Goal: Use online tool/utility: Utilize a website feature to perform a specific function

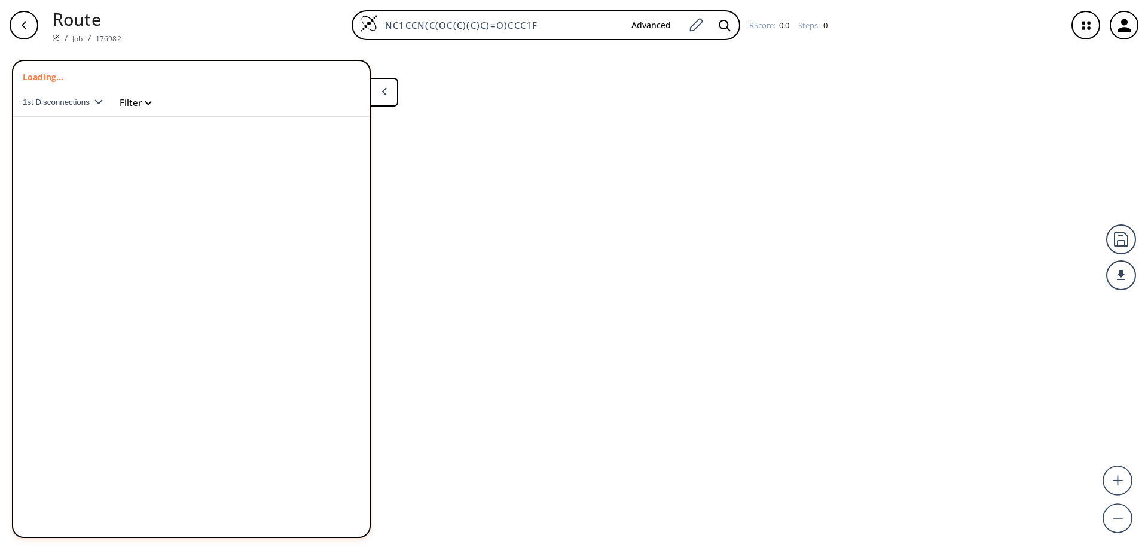
click at [1126, 26] on icon "button" at bounding box center [1125, 26] width 20 height 20
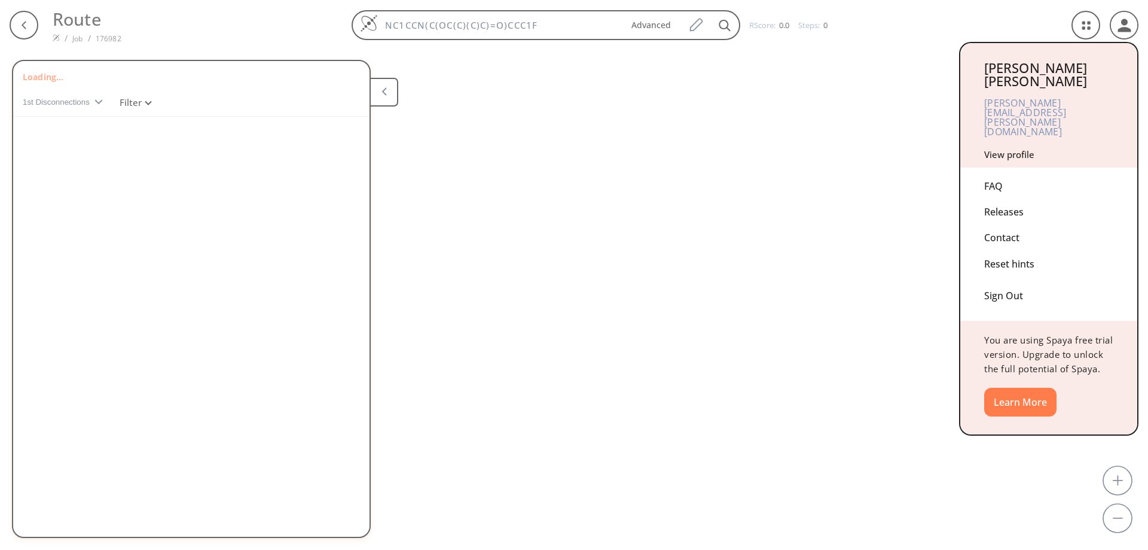
click at [1001, 277] on div "Sign Out" at bounding box center [1049, 293] width 129 height 32
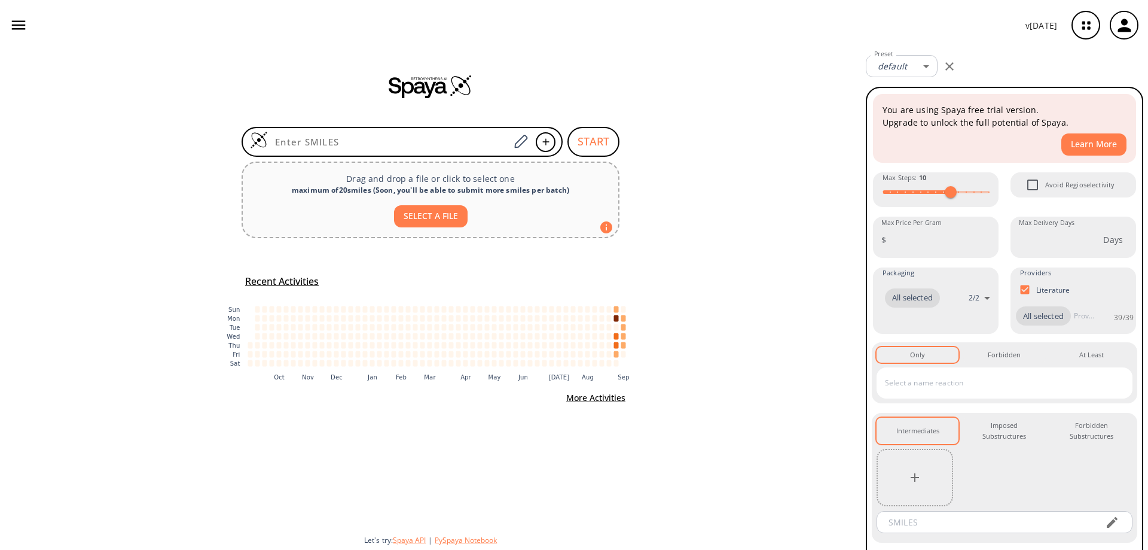
click at [414, 144] on input at bounding box center [389, 142] width 242 height 12
type input "BrC1=CC2=C(C=C1)C3=C(C2)C(C(N=CN=C45)=C5C=CN4C(C6)CN6C(OC(C)(C)C)=O)=CC=C3"
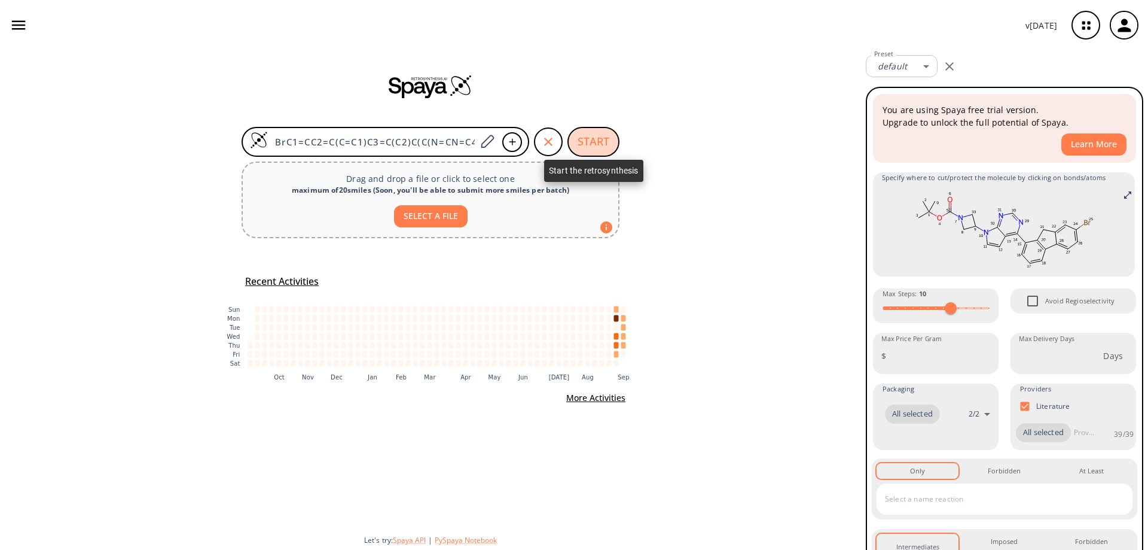
click at [602, 144] on button "START" at bounding box center [594, 142] width 52 height 30
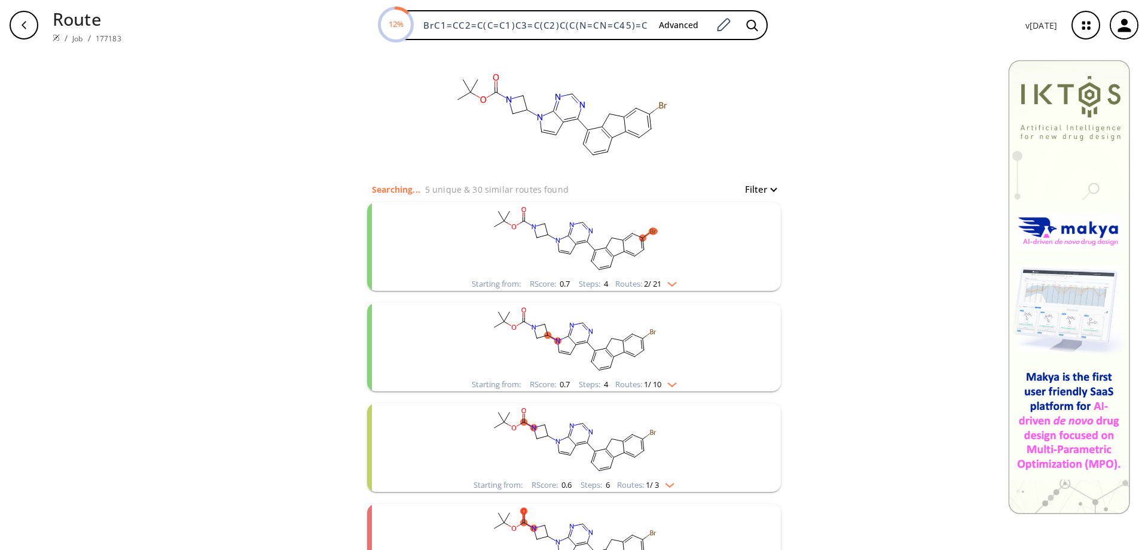
click at [629, 252] on rect "clusters" at bounding box center [574, 239] width 311 height 75
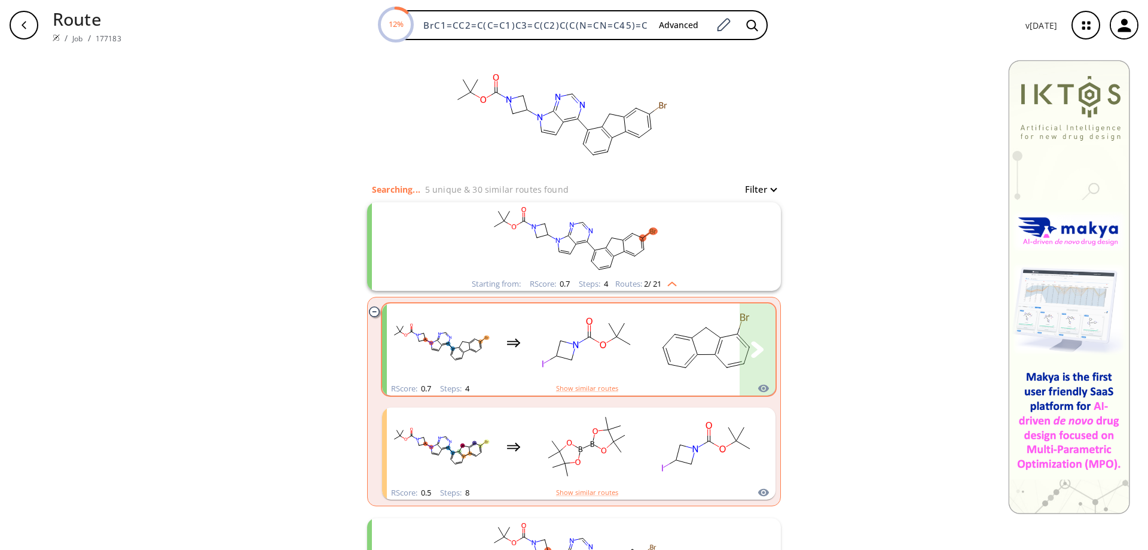
click at [663, 343] on icon "clusters" at bounding box center [669, 340] width 12 height 13
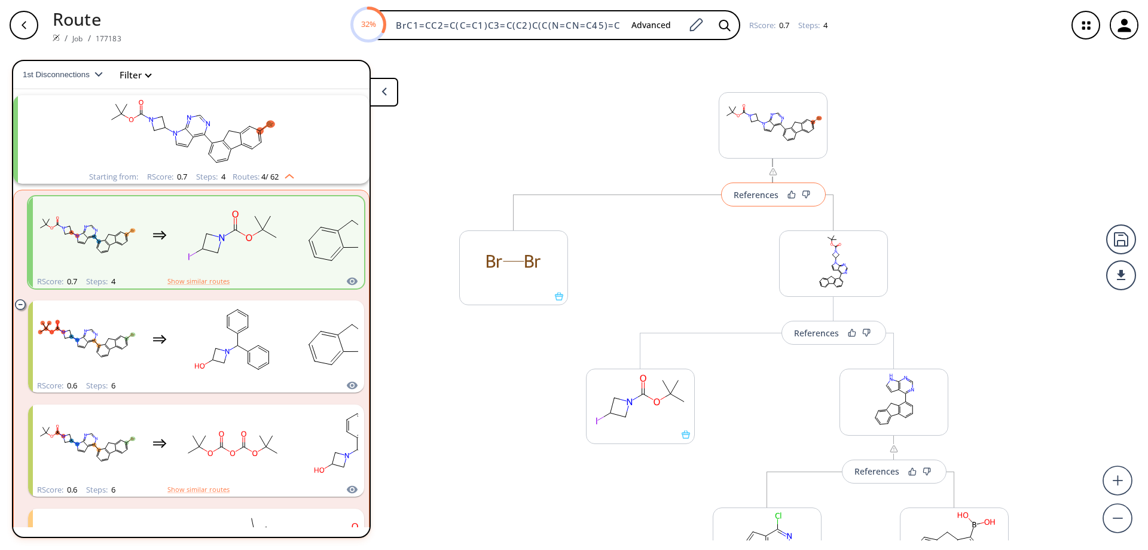
click at [767, 191] on div "References" at bounding box center [756, 195] width 45 height 8
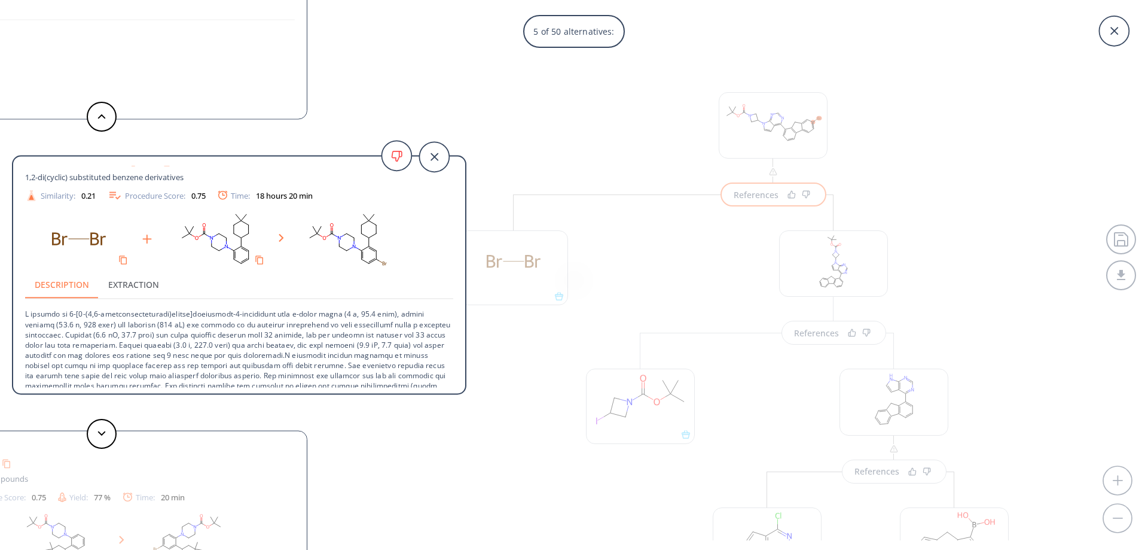
scroll to position [43, 0]
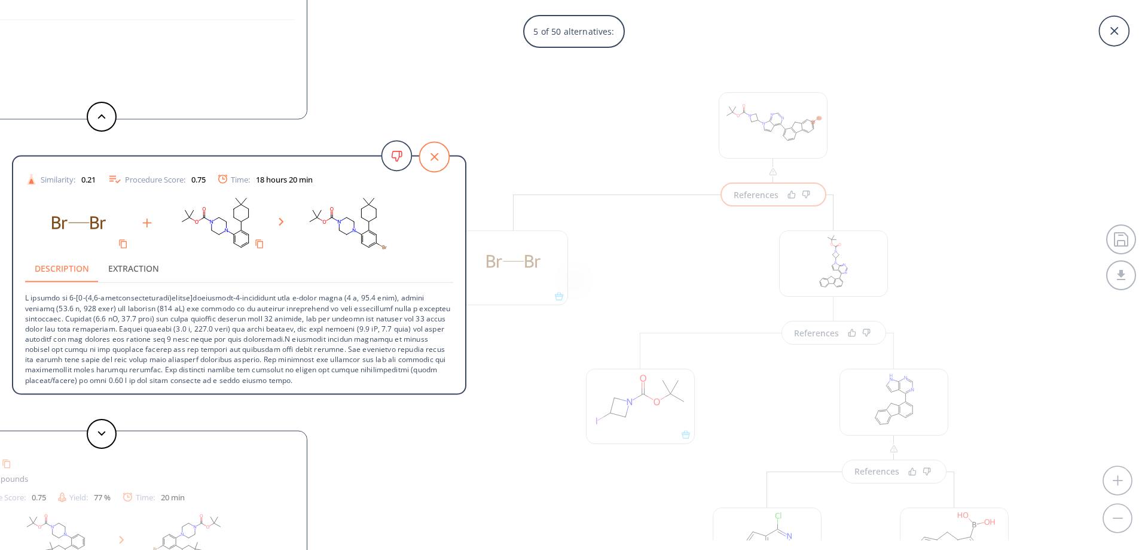
click at [443, 160] on icon at bounding box center [434, 157] width 30 height 30
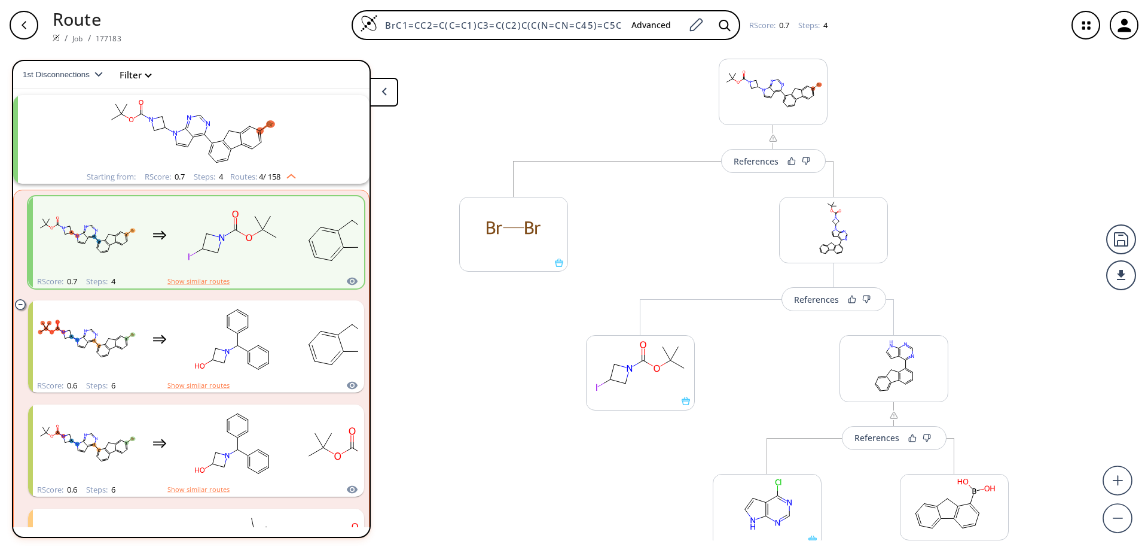
scroll to position [0, 0]
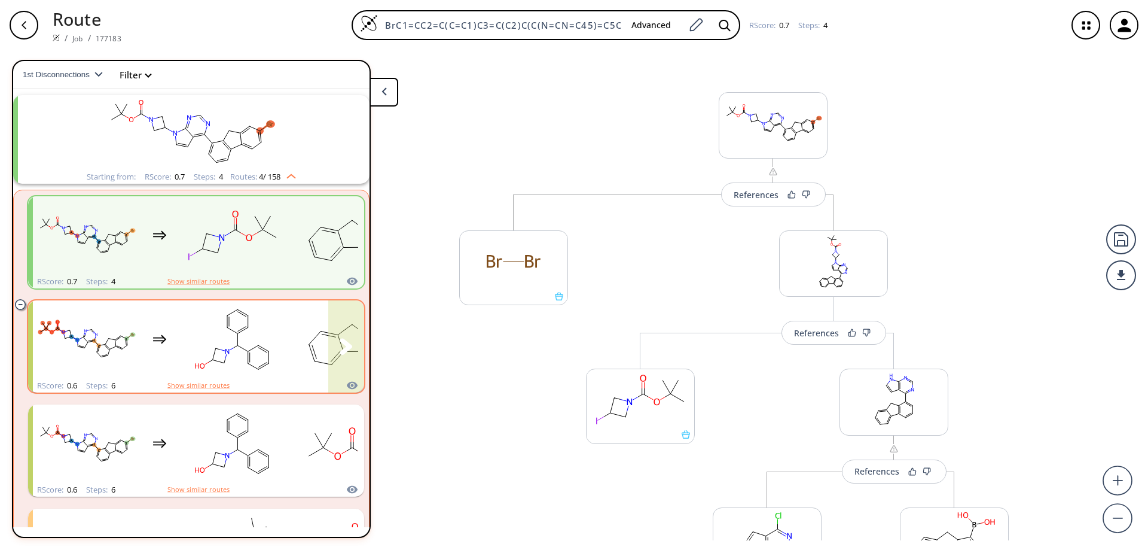
click at [239, 342] on ellipse "clusters" at bounding box center [237, 345] width 7 height 7
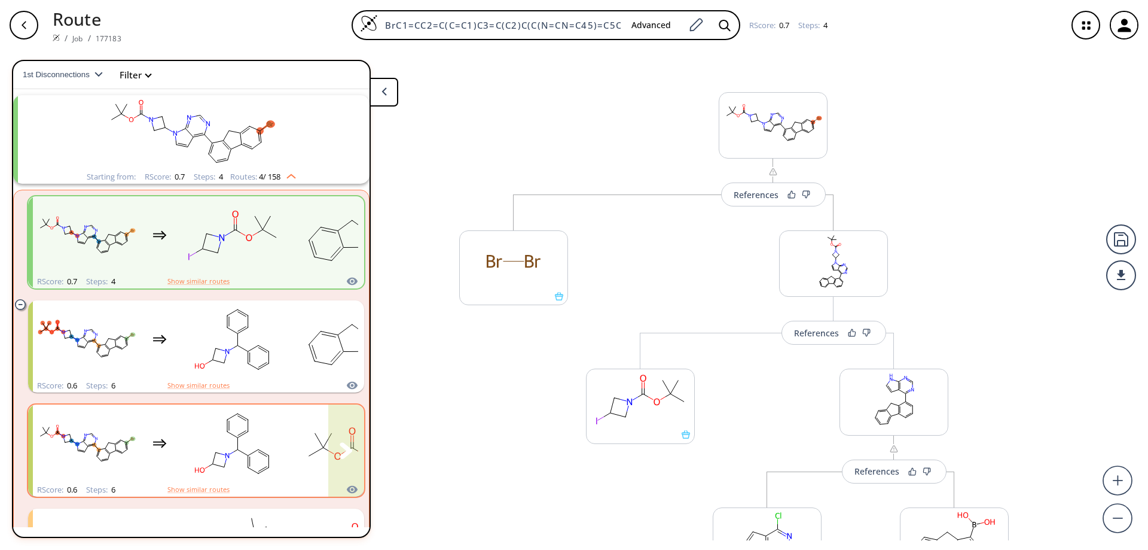
click at [242, 446] on rect "clusters" at bounding box center [233, 443] width 108 height 75
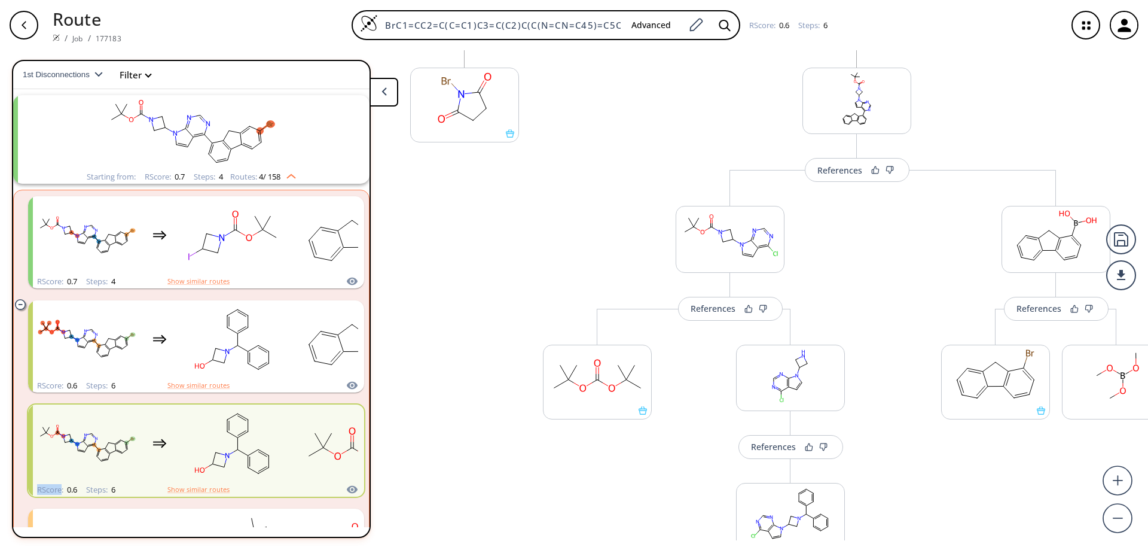
scroll to position [43, 0]
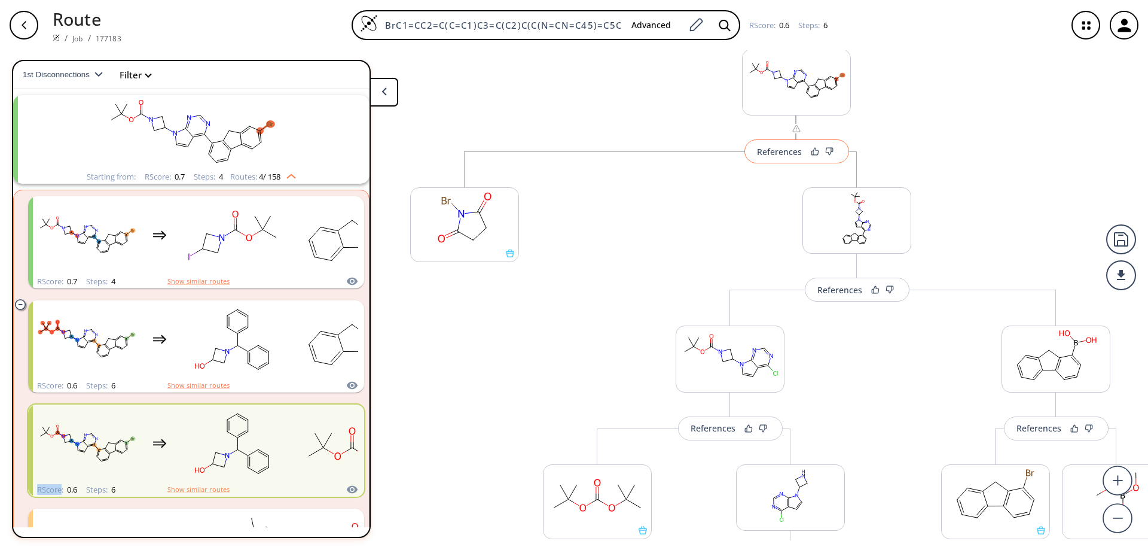
click at [790, 156] on div "References" at bounding box center [779, 152] width 45 height 8
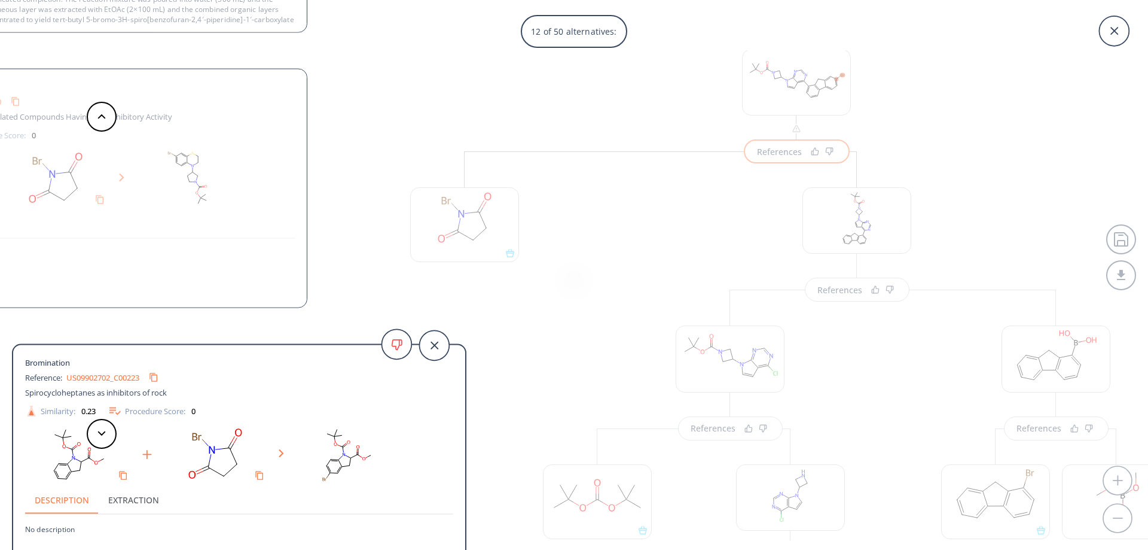
scroll to position [12, 0]
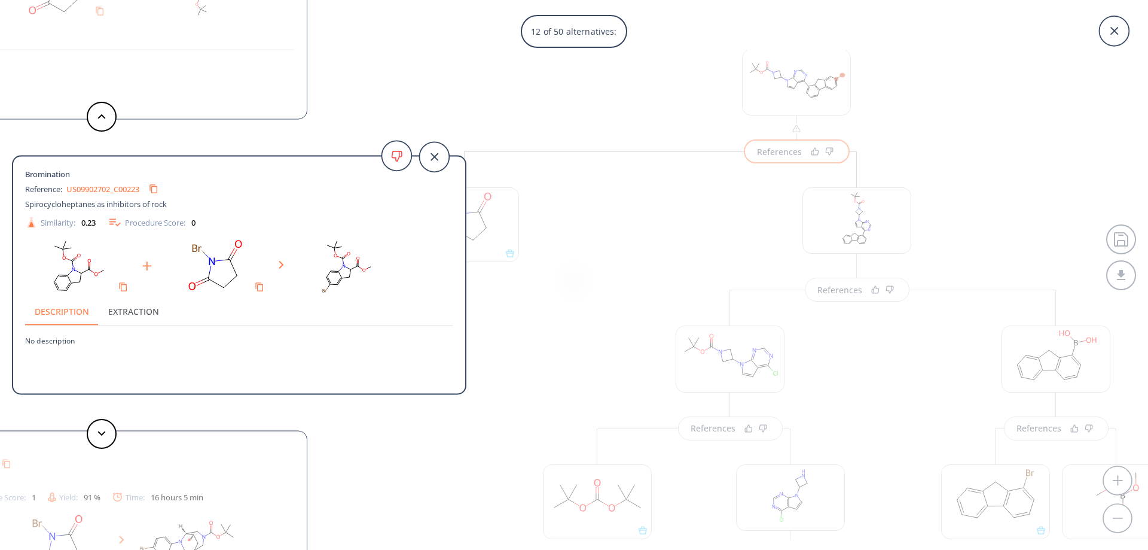
click at [172, 471] on div "Bromination Reference: US20220289757A1_0576 Lysyl Oxidase Inhibitors Similarity…" at bounding box center [80, 550] width 455 height 239
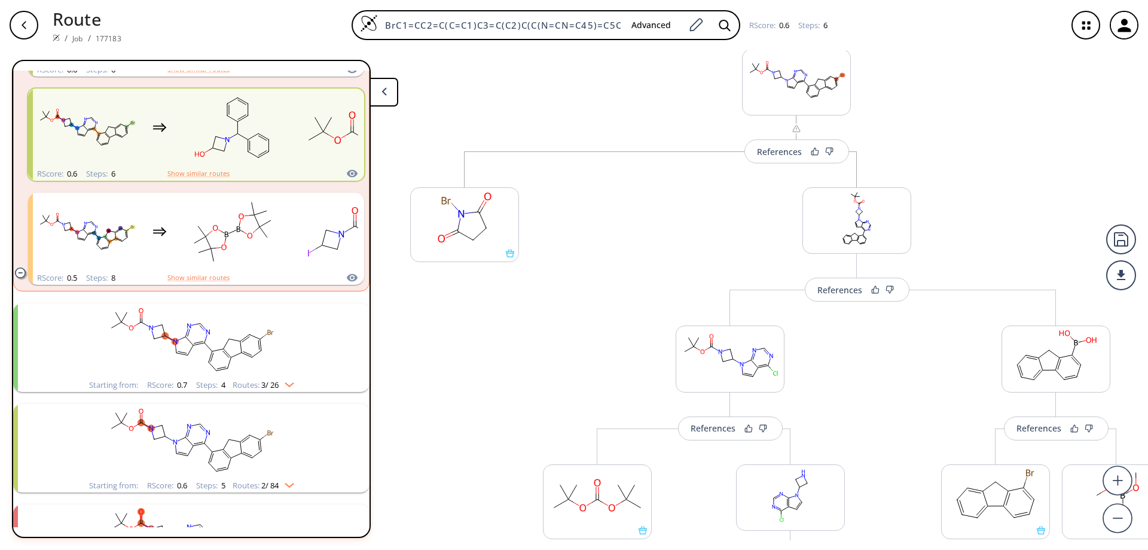
scroll to position [424, 0]
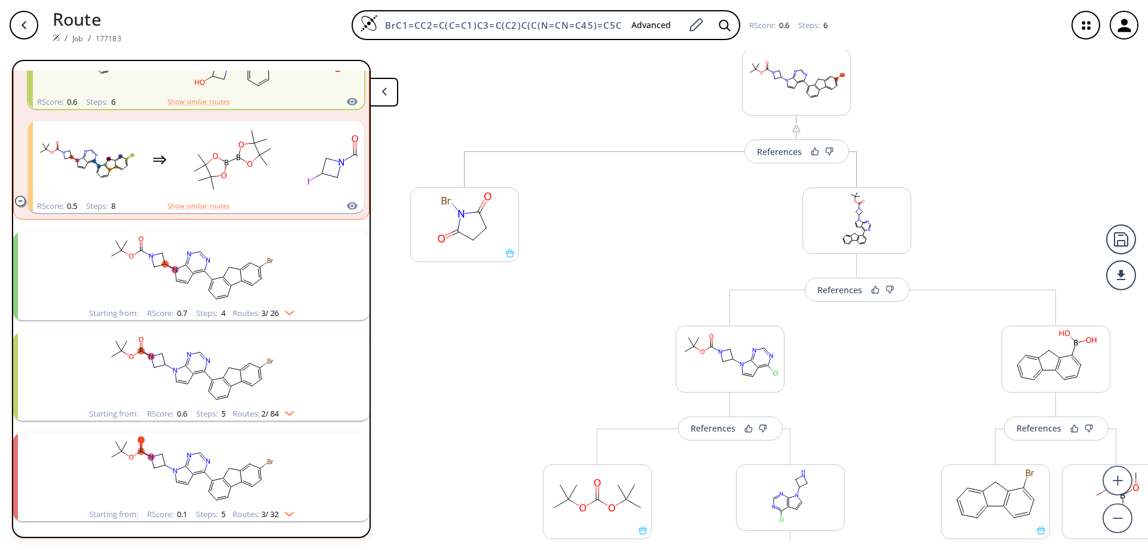
click at [210, 463] on rect "clusters" at bounding box center [191, 469] width 311 height 75
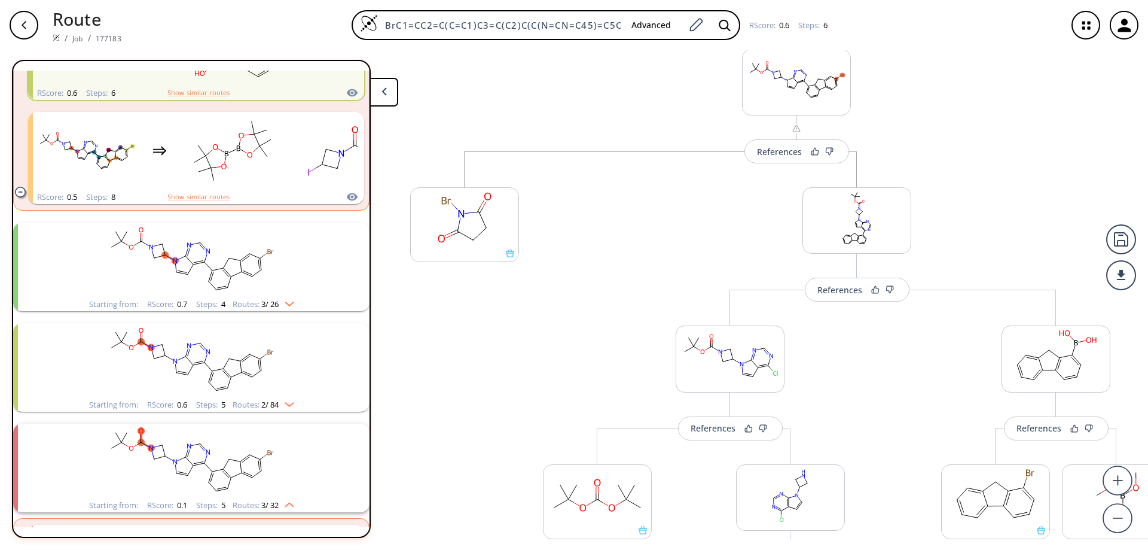
click at [223, 380] on rect "clusters" at bounding box center [191, 360] width 311 height 75
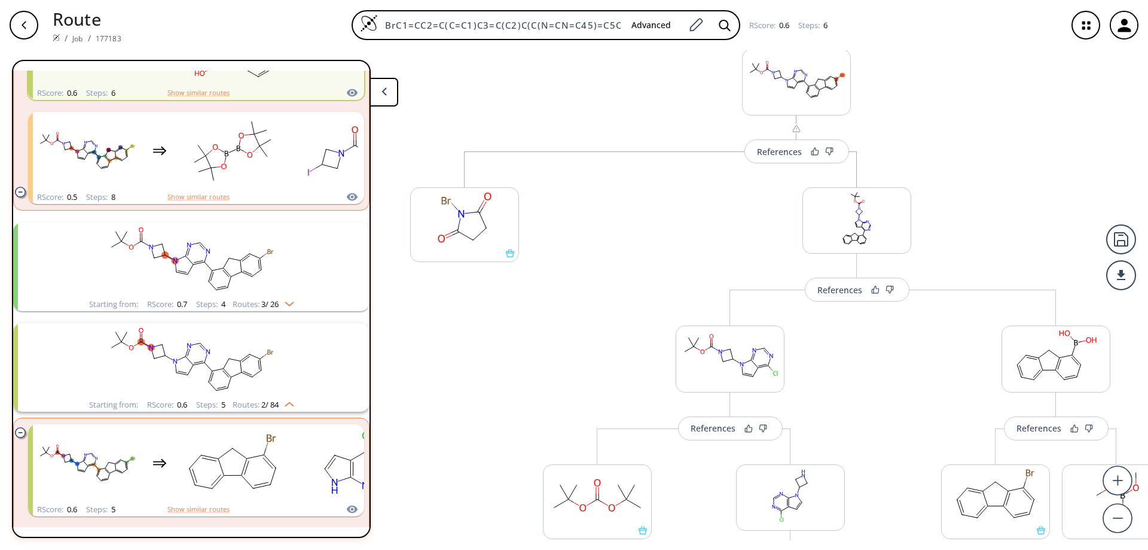
click at [223, 373] on icon "clusters" at bounding box center [226, 373] width 7 height 7
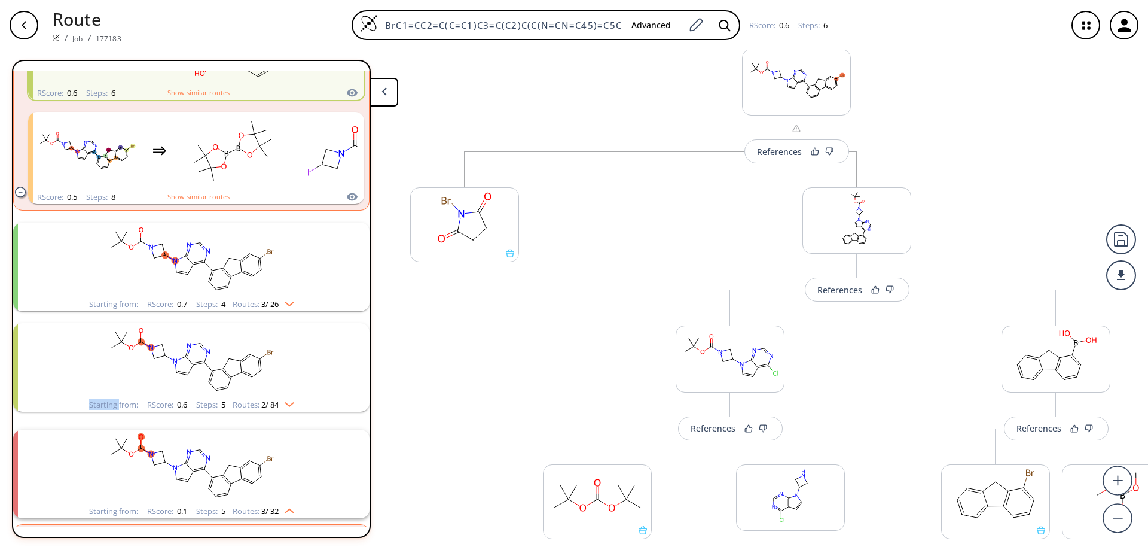
click at [223, 373] on icon "clusters" at bounding box center [226, 373] width 7 height 7
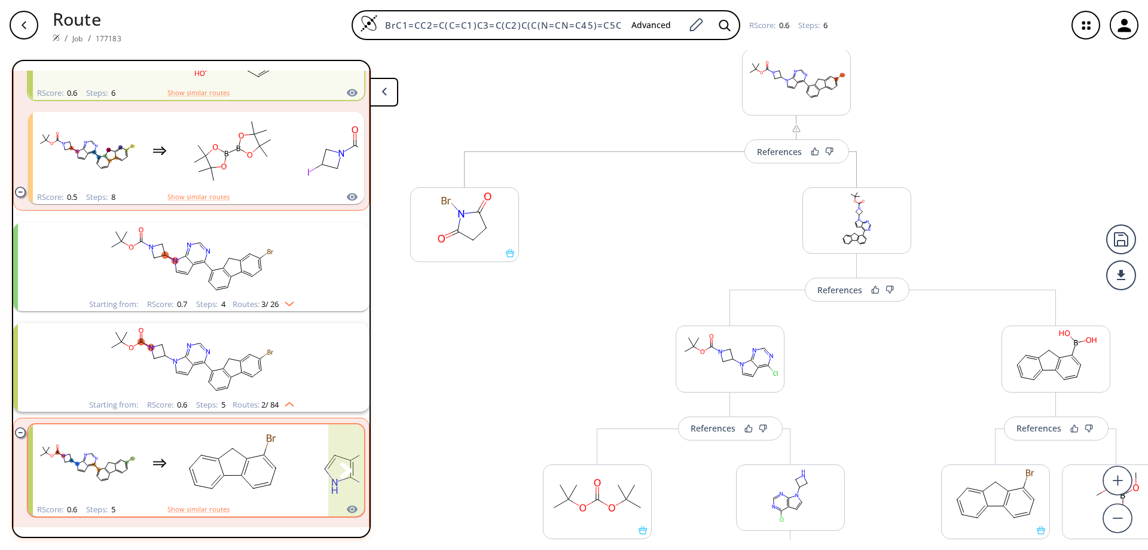
click at [228, 454] on rect "clusters" at bounding box center [233, 463] width 108 height 75
click at [229, 454] on rect "clusters" at bounding box center [233, 463] width 108 height 75
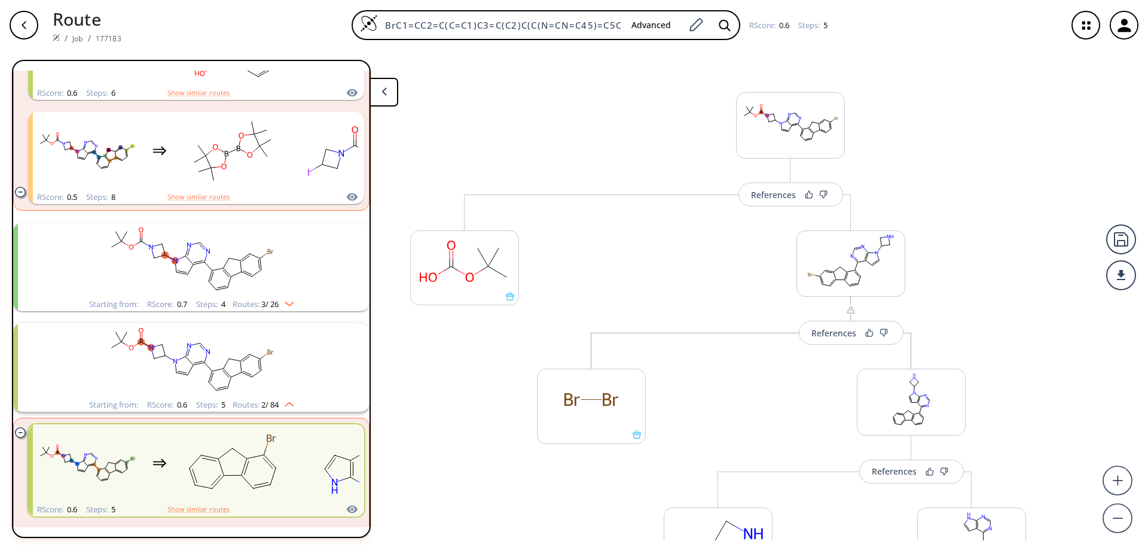
click at [184, 367] on rect "clusters" at bounding box center [191, 360] width 311 height 75
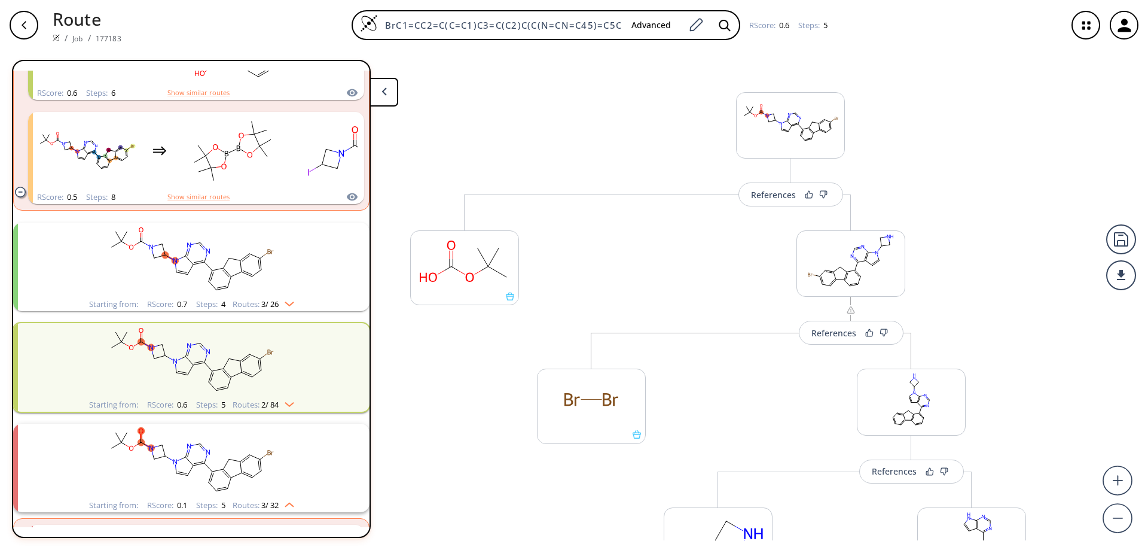
click at [184, 367] on rect "clusters" at bounding box center [191, 360] width 311 height 75
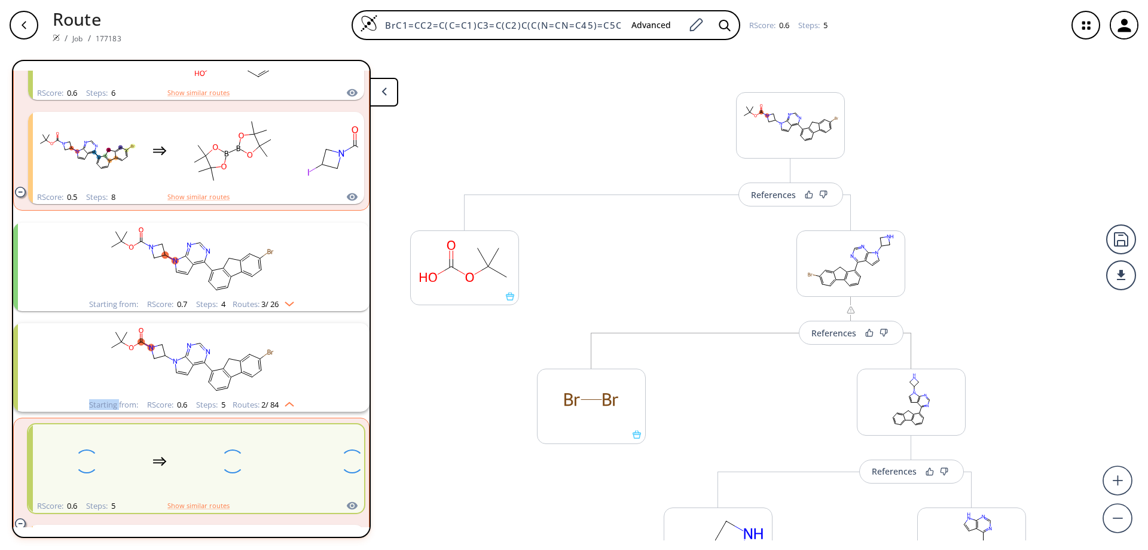
click at [184, 367] on rect "clusters" at bounding box center [191, 360] width 311 height 75
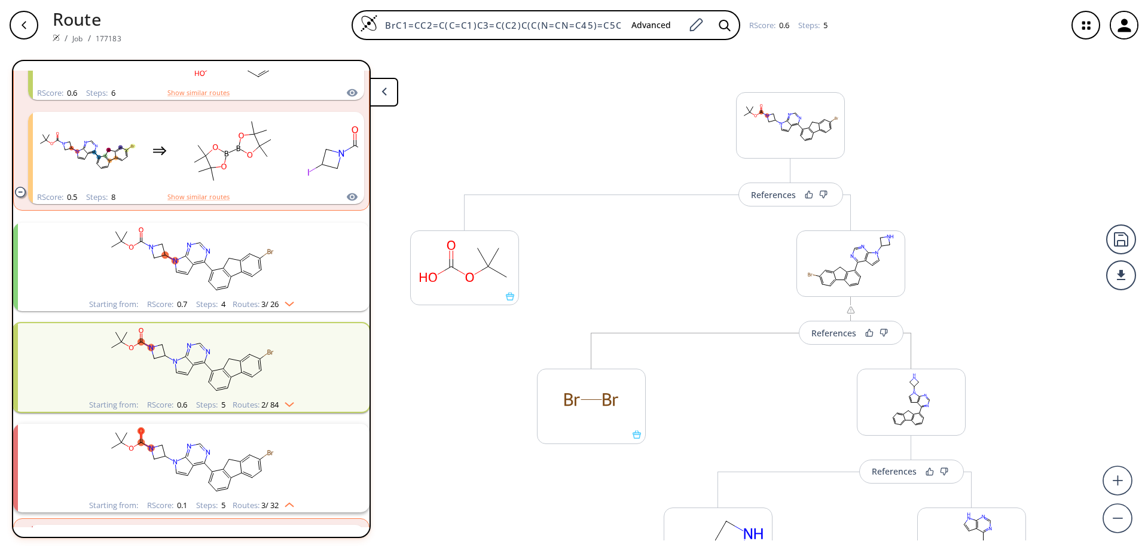
click at [184, 367] on rect "clusters" at bounding box center [191, 360] width 311 height 75
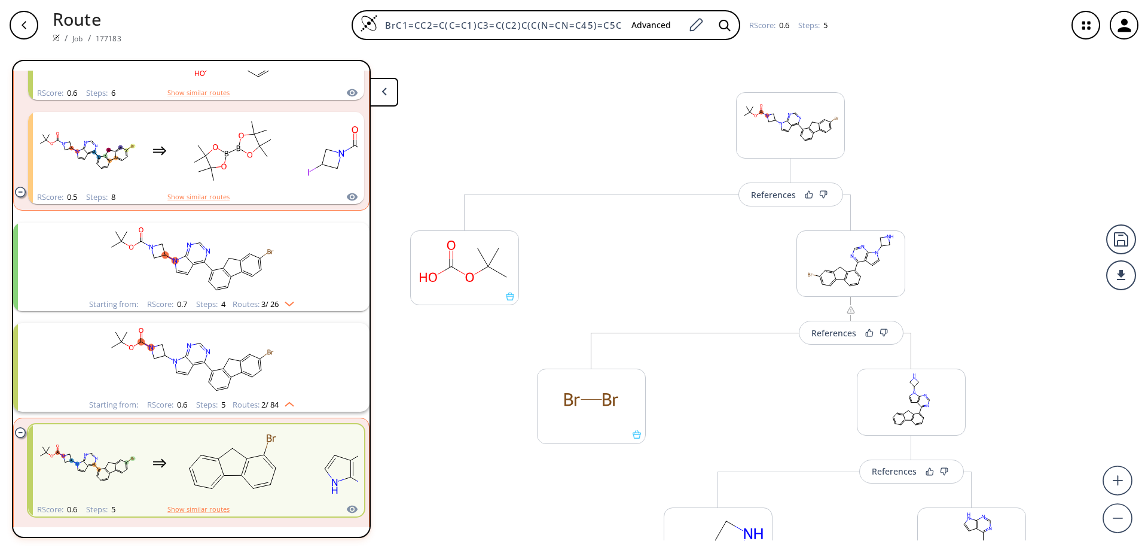
click at [224, 274] on rect "clusters" at bounding box center [191, 260] width 311 height 75
click at [261, 455] on ellipse "clusters" at bounding box center [264, 454] width 11 height 11
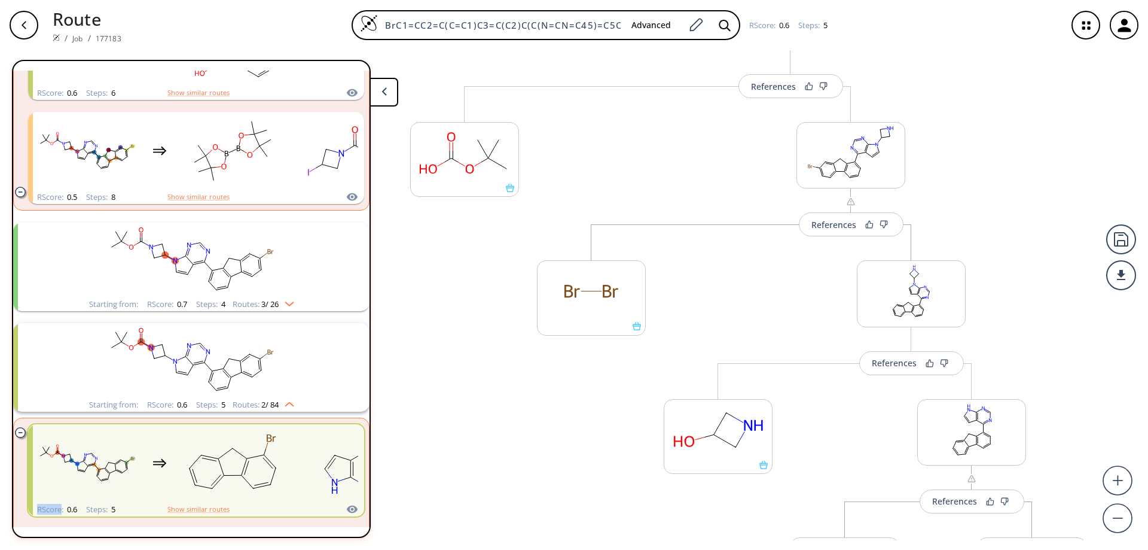
scroll to position [103, 0]
